Goal: Task Accomplishment & Management: Use online tool/utility

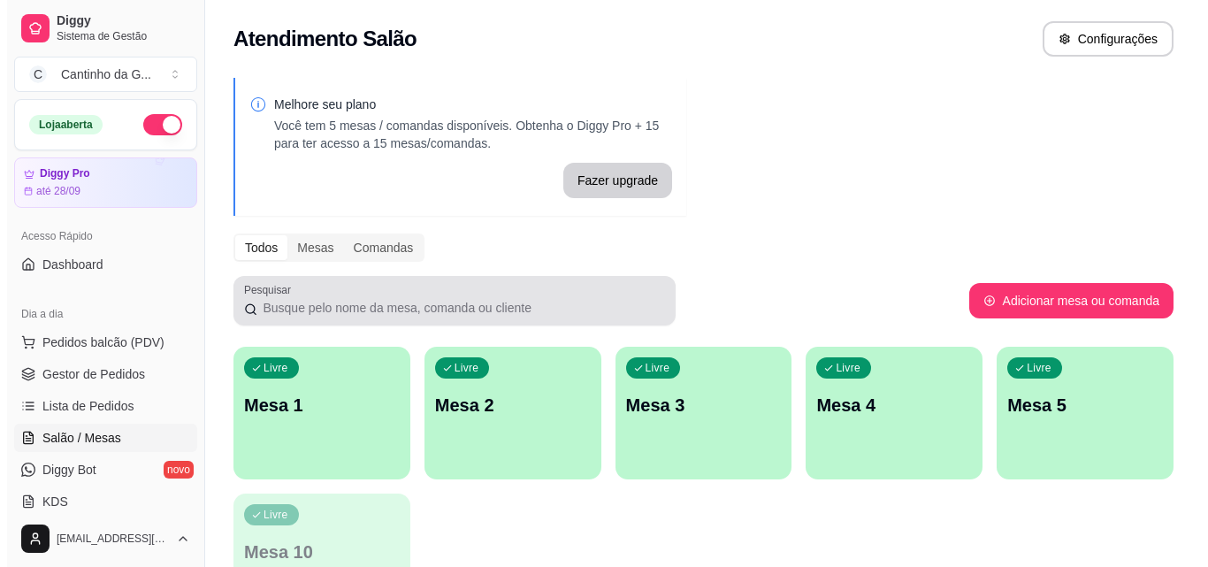
scroll to position [177, 0]
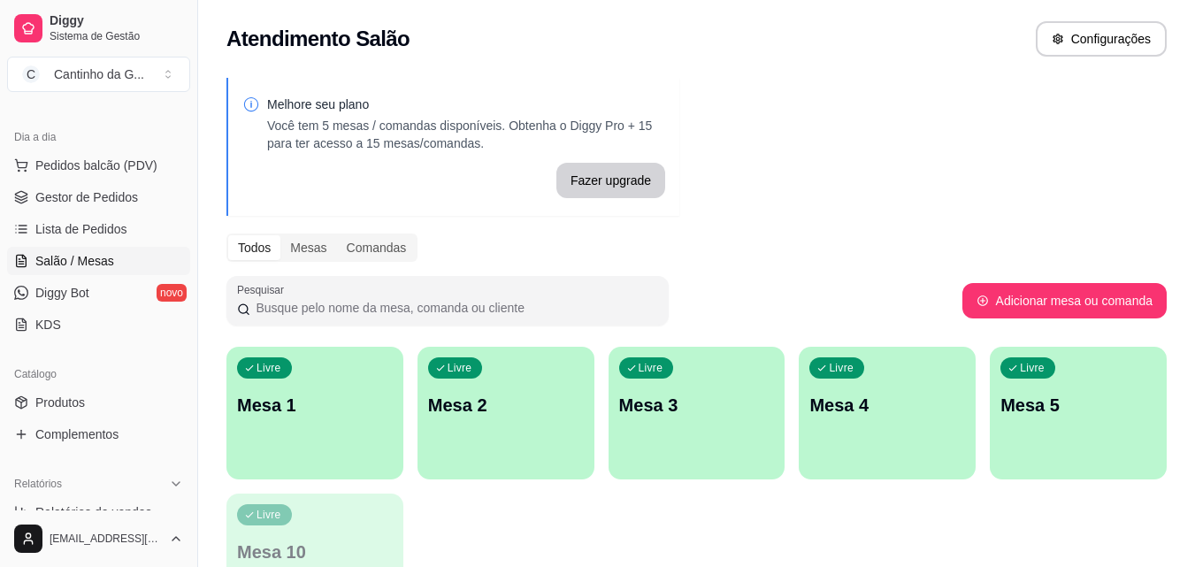
click at [339, 436] on div "Livre Mesa 1" at bounding box center [314, 402] width 177 height 111
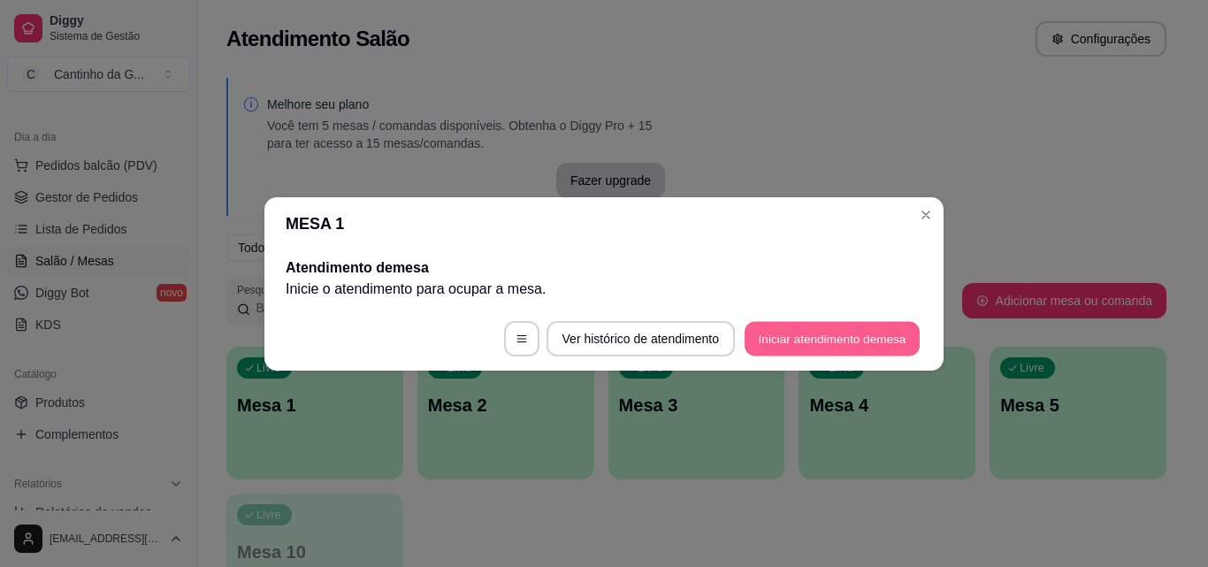
click at [843, 346] on button "Iniciar atendimento de mesa" at bounding box center [832, 338] width 175 height 34
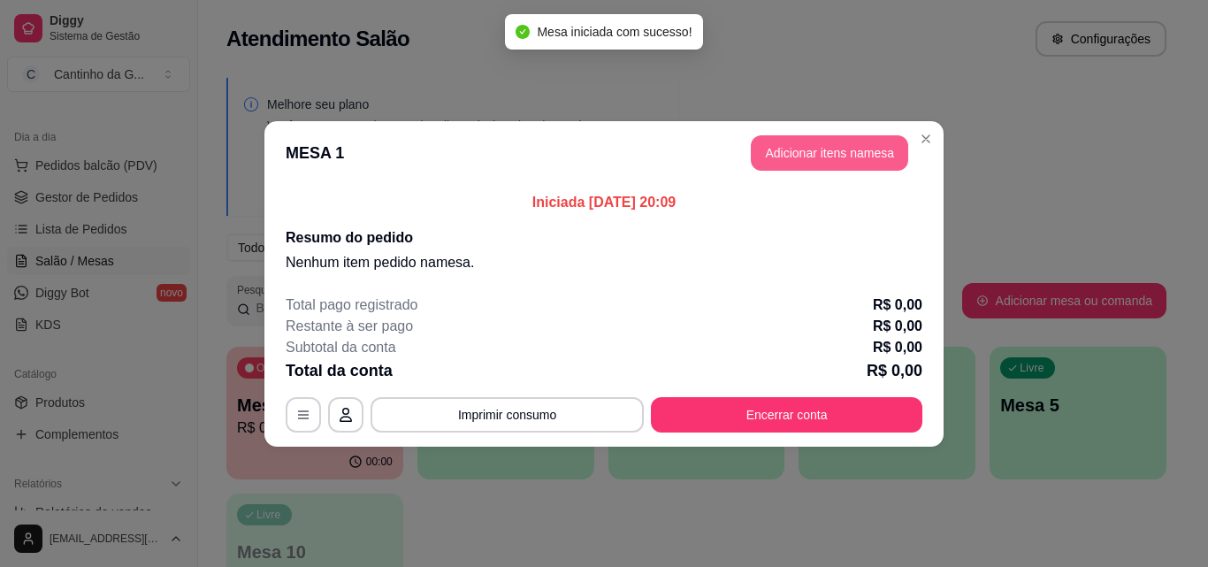
click at [826, 169] on button "Adicionar itens na mesa" at bounding box center [829, 152] width 157 height 35
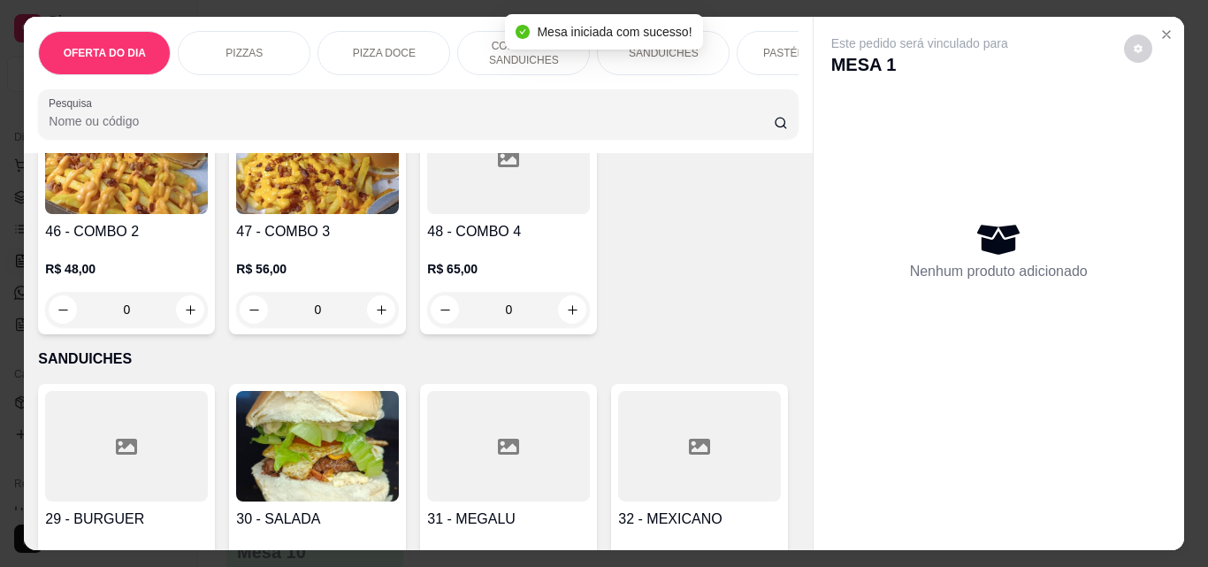
scroll to position [1238, 0]
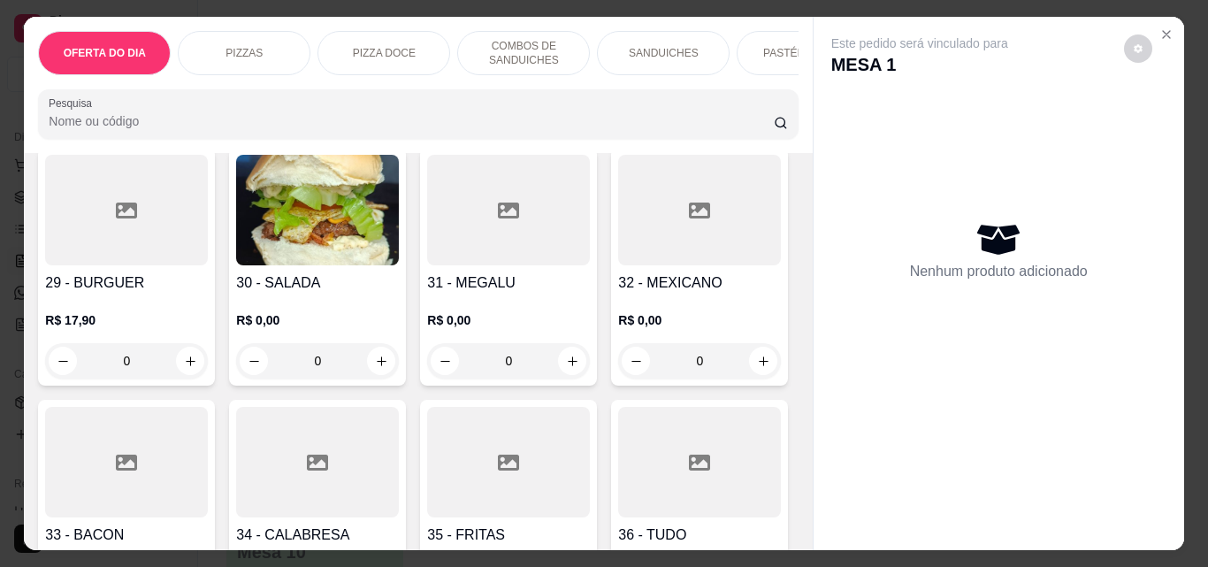
click at [371, 371] on div "0" at bounding box center [317, 360] width 163 height 35
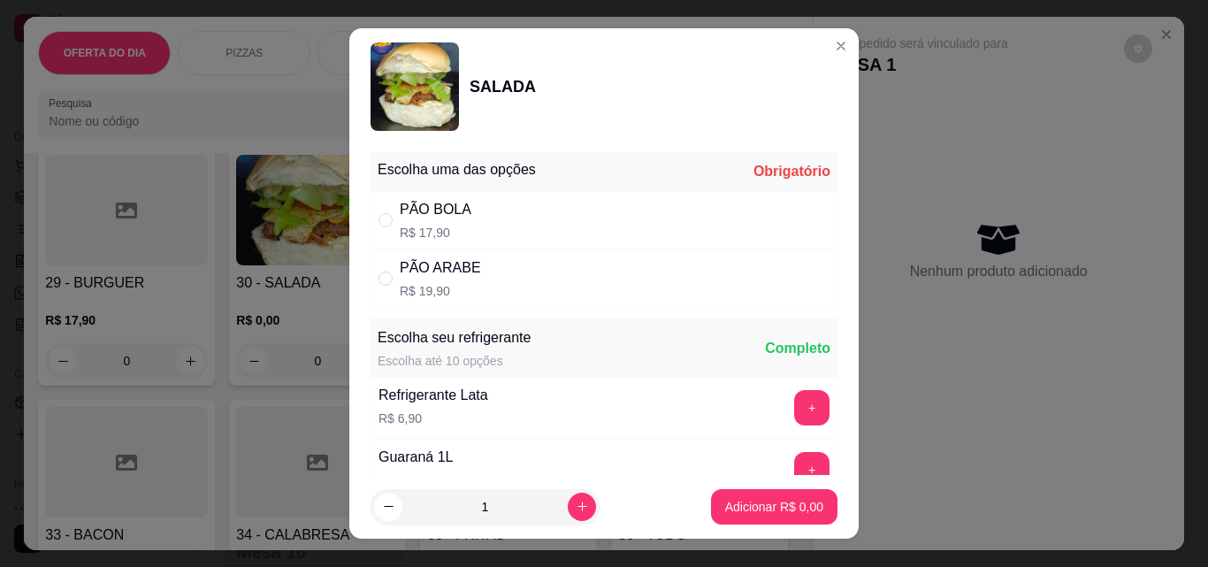
click at [450, 210] on div "PÃO BOLA" at bounding box center [436, 209] width 72 height 21
radio input "true"
click at [721, 507] on p "Adicionar R$ 17,90" at bounding box center [771, 506] width 103 height 17
type input "1"
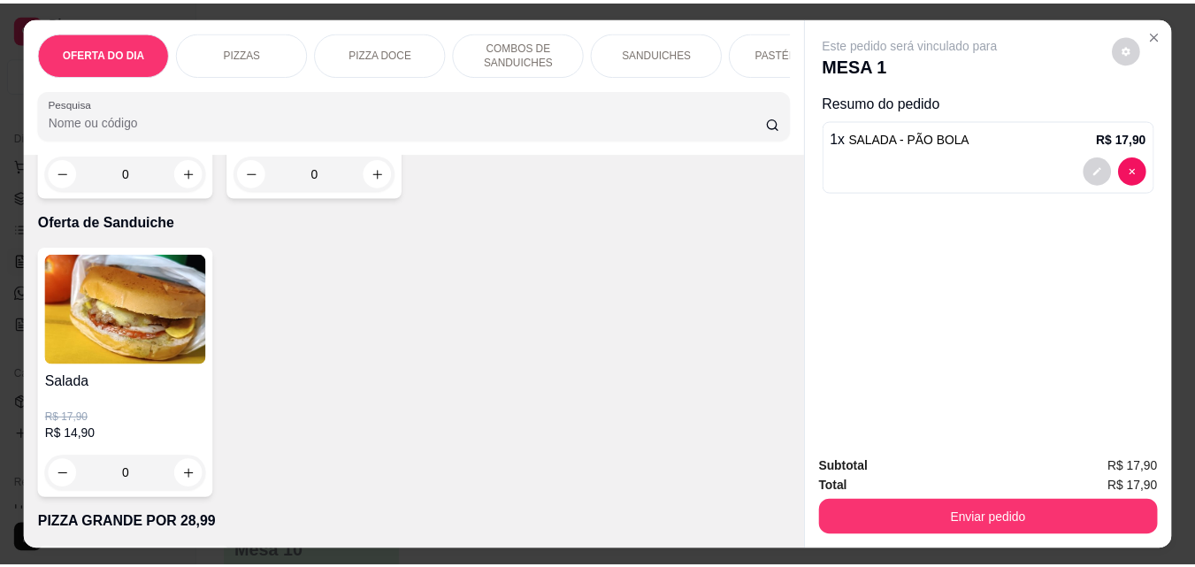
scroll to position [4422, 0]
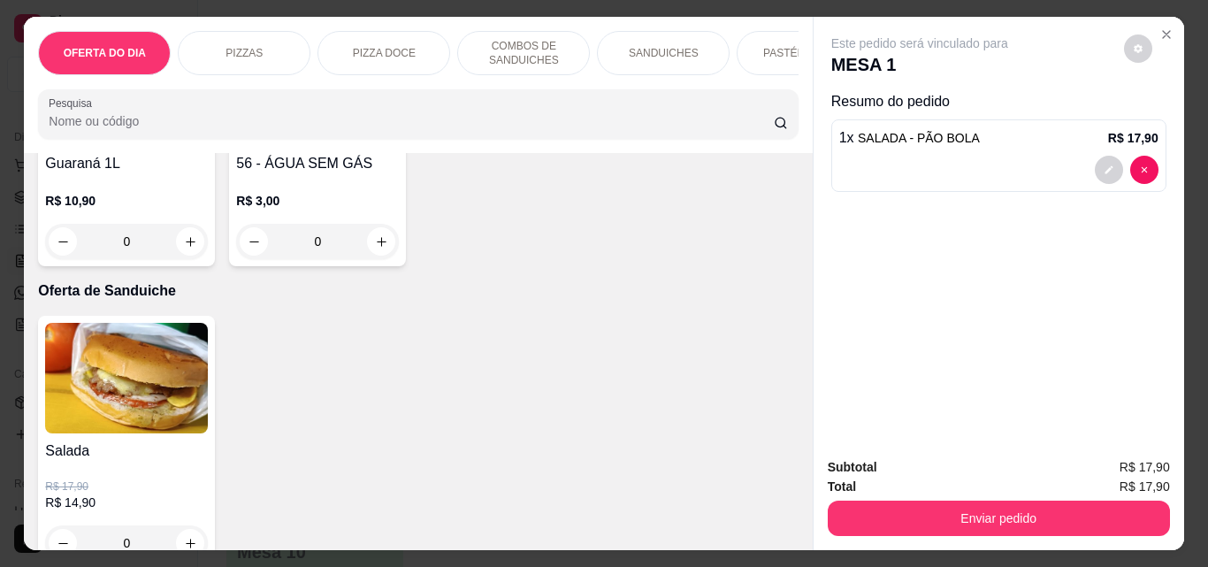
type input "1"
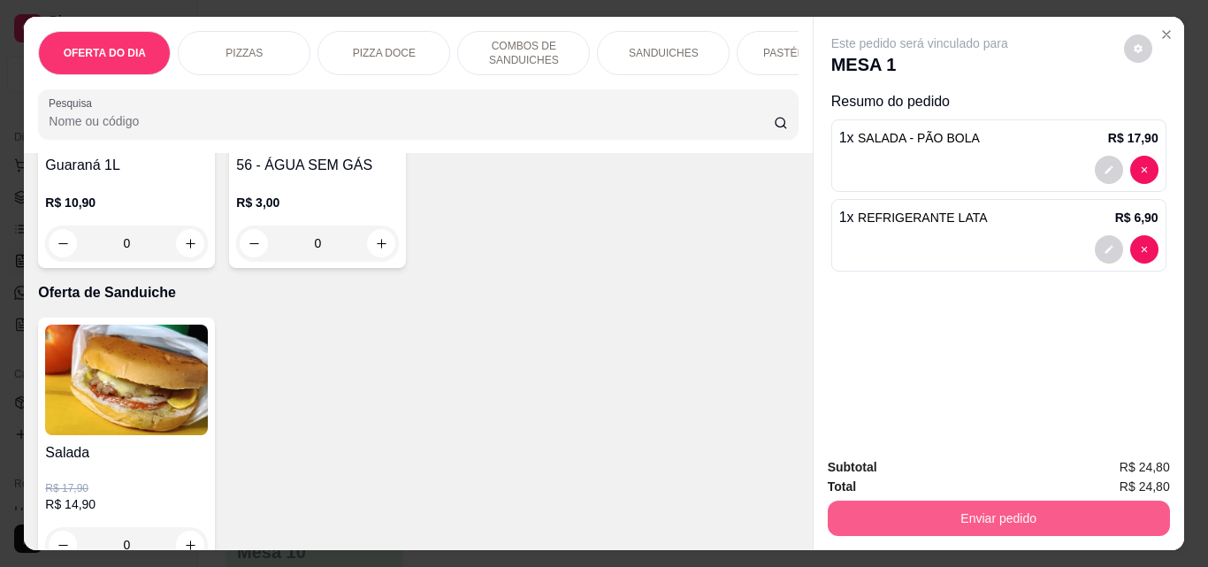
click at [919, 501] on button "Enviar pedido" at bounding box center [999, 518] width 342 height 35
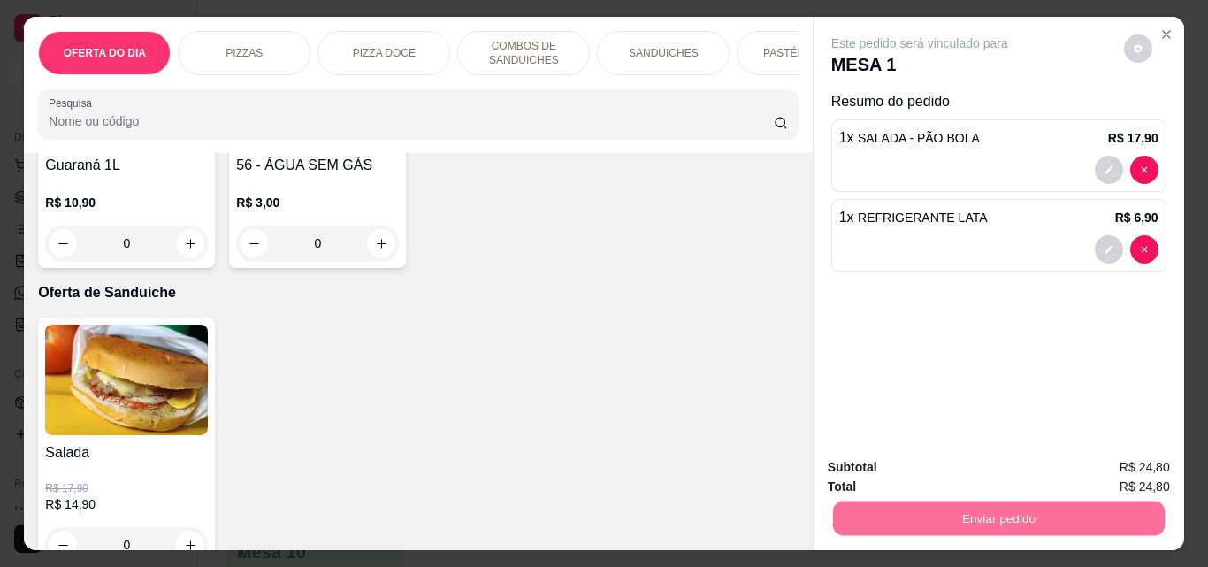
click at [908, 471] on button "Não registrar e enviar pedido" at bounding box center [940, 468] width 184 height 34
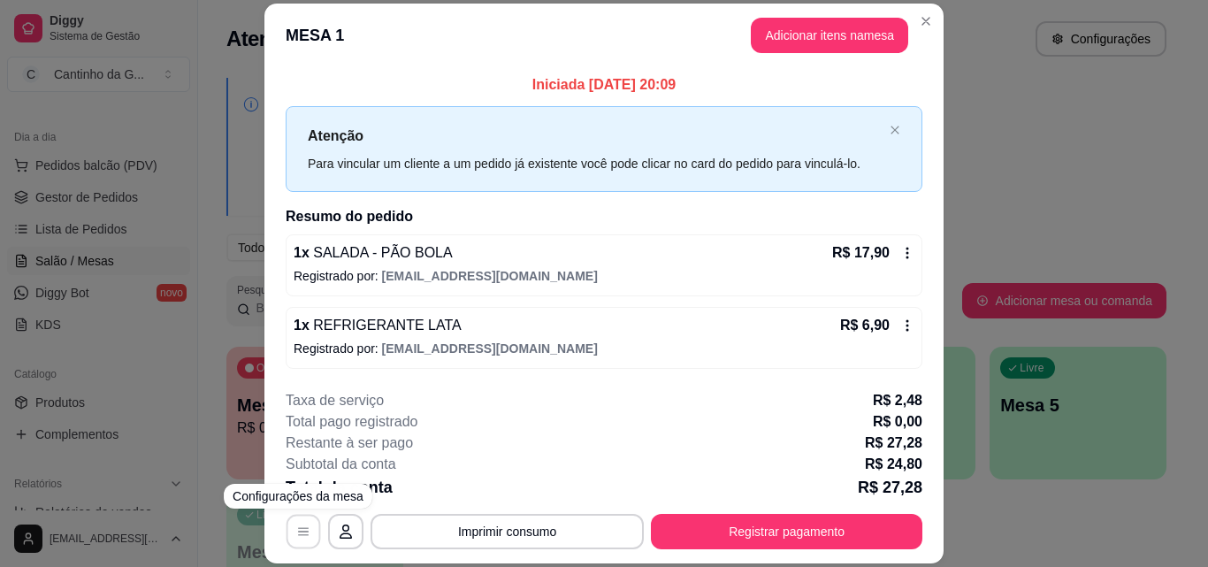
click at [304, 535] on button "button" at bounding box center [304, 532] width 34 height 34
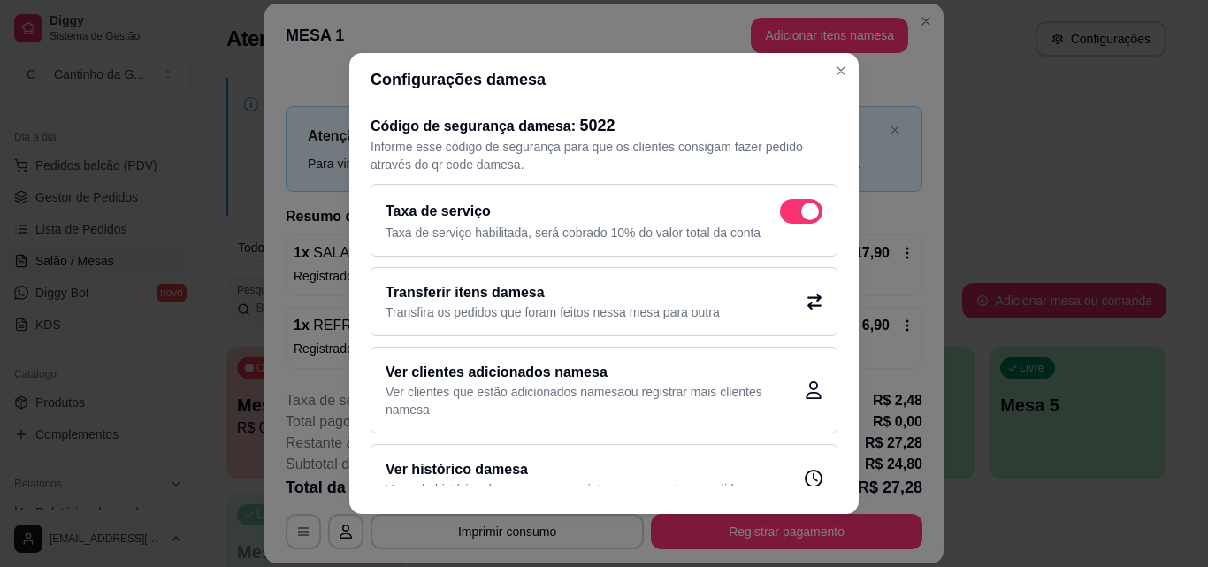
click at [784, 218] on span at bounding box center [801, 211] width 42 height 25
click at [784, 218] on input "checkbox" at bounding box center [784, 220] width 11 height 11
checkbox input "false"
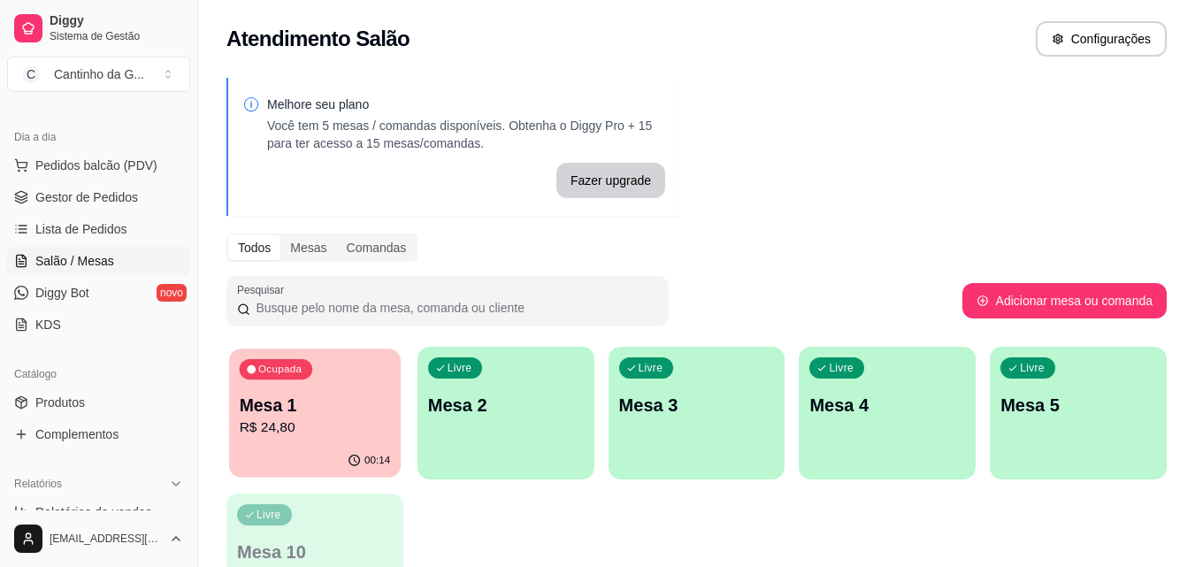
click at [338, 415] on p "Mesa 1" at bounding box center [315, 406] width 151 height 24
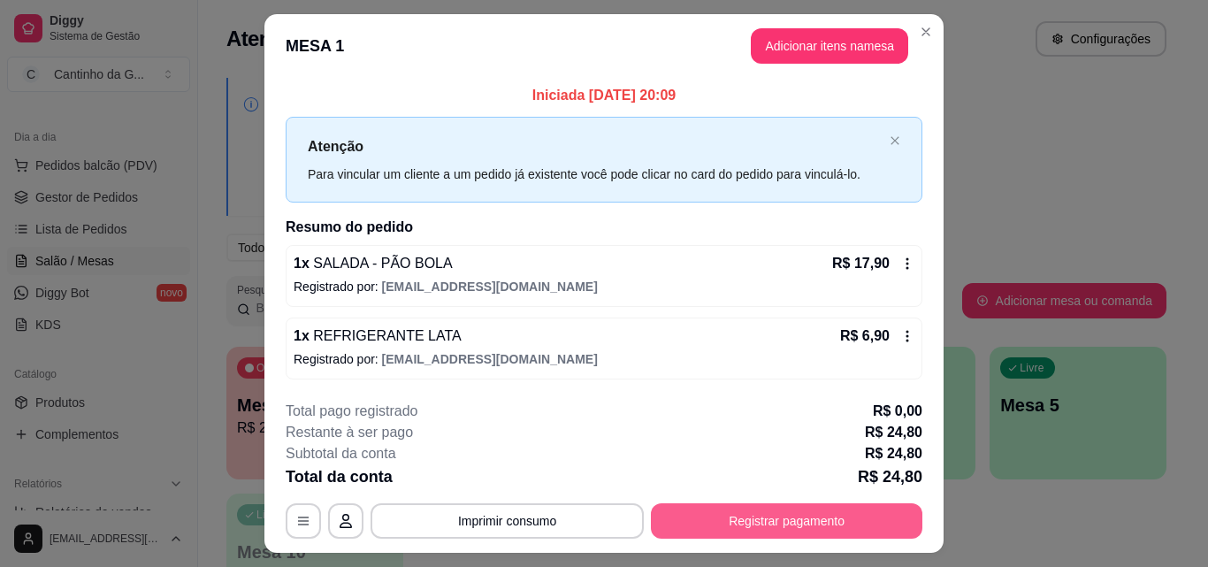
click at [787, 528] on button "Registrar pagamento" at bounding box center [787, 520] width 272 height 35
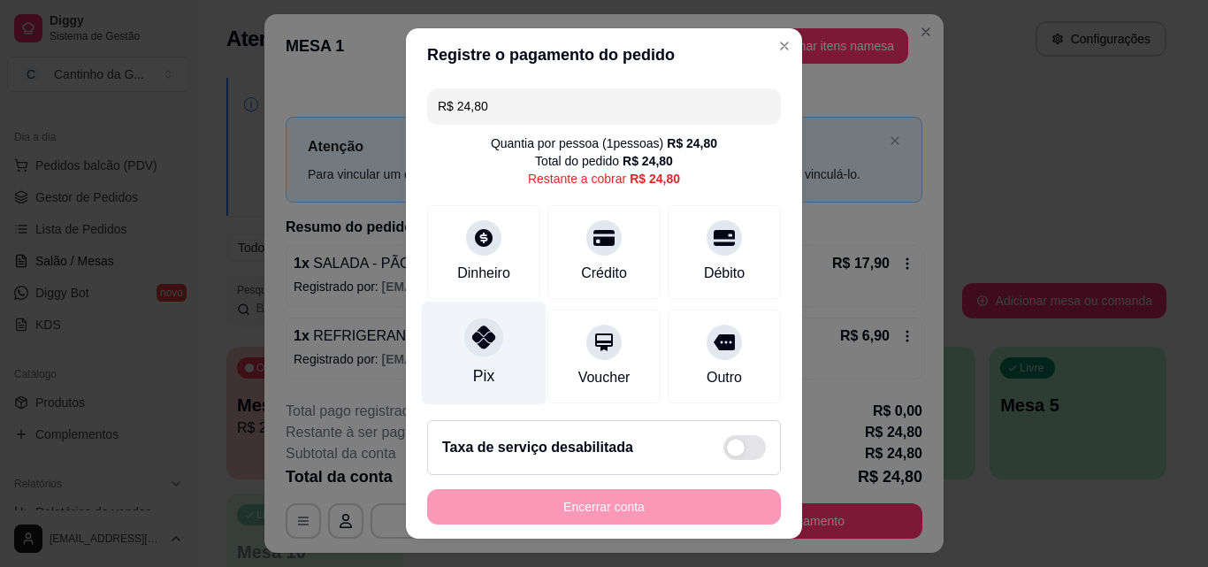
click at [477, 348] on icon at bounding box center [483, 336] width 23 height 23
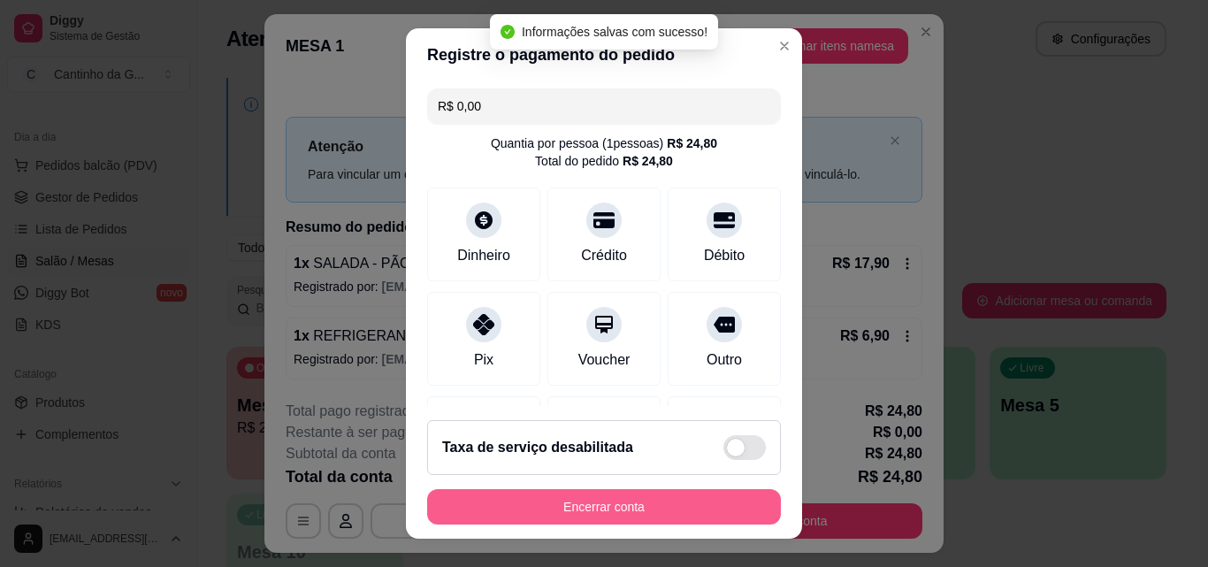
type input "R$ 0,00"
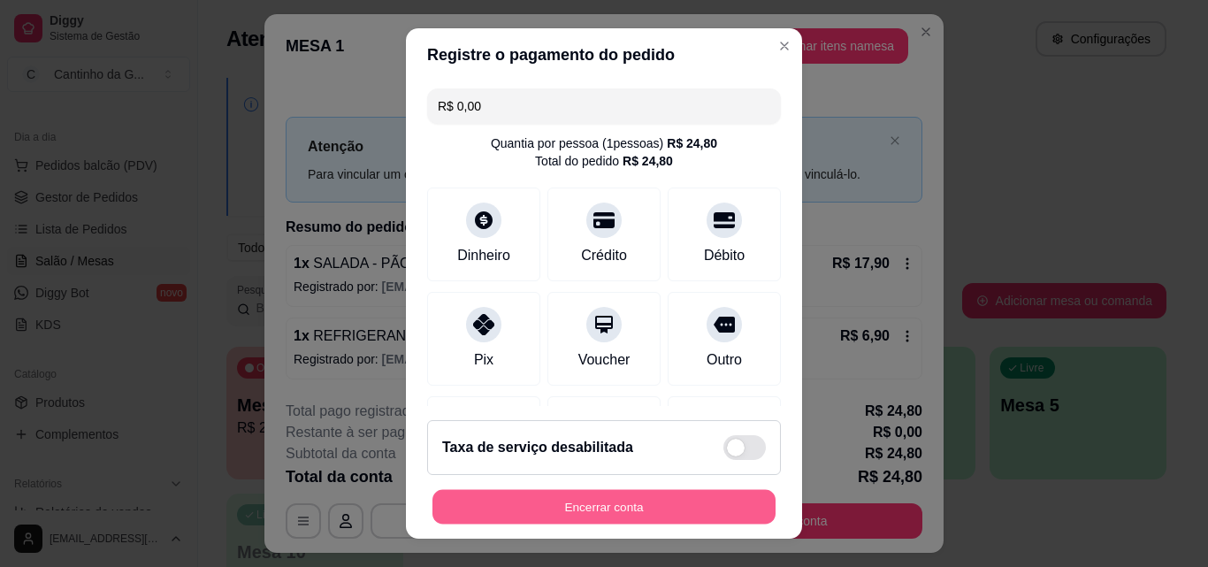
click at [673, 508] on button "Encerrar conta" at bounding box center [603, 507] width 343 height 34
